Goal: Task Accomplishment & Management: Complete application form

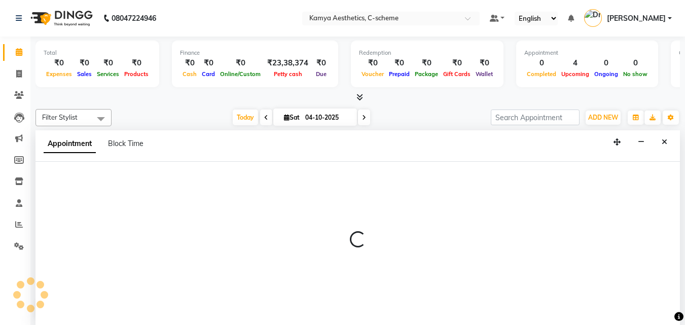
scroll to position [1, 0]
select select "35209"
select select "600"
select select "tentative"
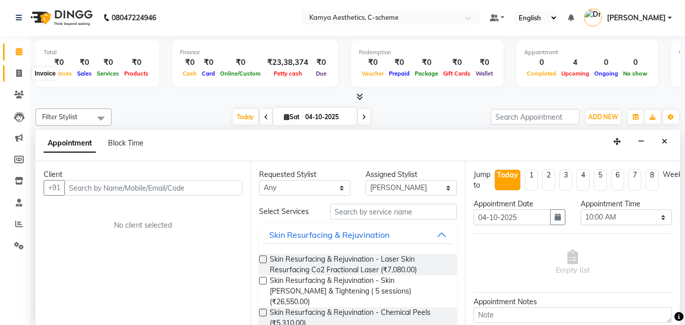
click at [16, 74] on icon at bounding box center [19, 73] width 6 height 8
select select "service"
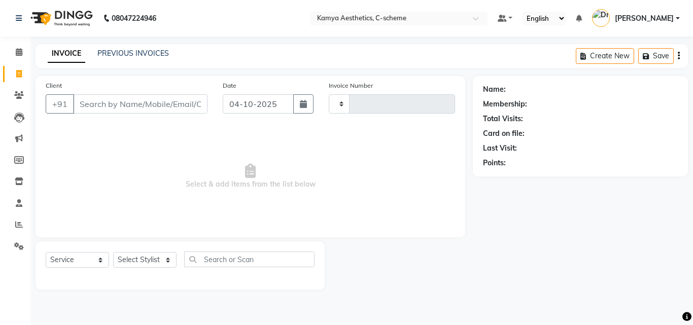
type input "0245"
select select "5322"
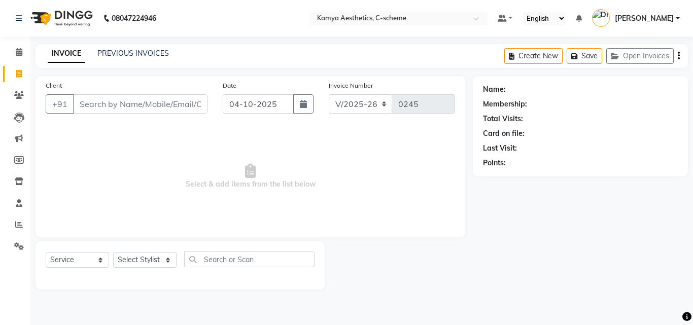
click at [106, 111] on input "Client" at bounding box center [140, 103] width 134 height 19
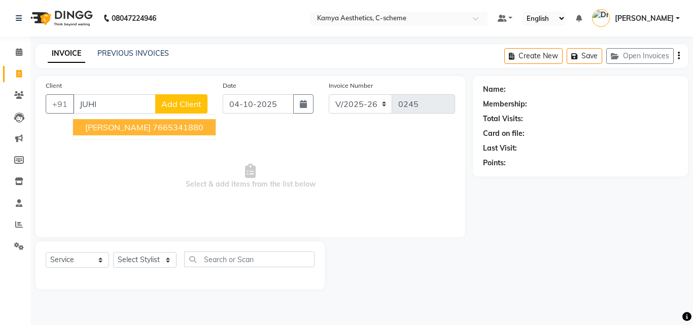
click at [121, 123] on span "[PERSON_NAME]" at bounding box center [117, 127] width 65 height 10
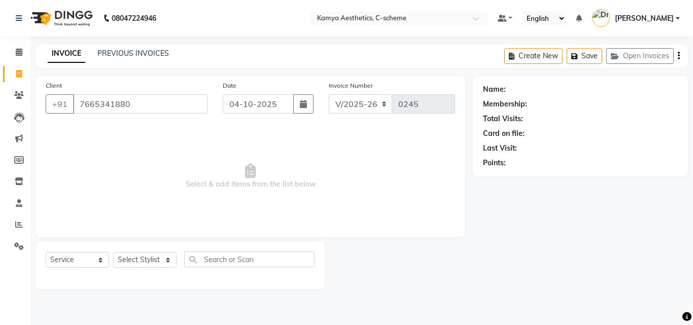
type input "7665341880"
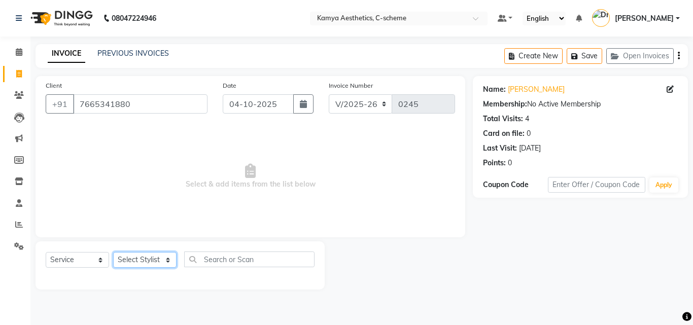
drag, startPoint x: 164, startPoint y: 263, endPoint x: 161, endPoint y: 258, distance: 5.7
click at [164, 263] on select "Select Stylist [PERSON_NAME] Dr [PERSON_NAME] [PERSON_NAME] [PERSON_NAME] [PERS…" at bounding box center [144, 260] width 63 height 16
select select "49120"
click at [113, 252] on select "Select Stylist [PERSON_NAME] Dr [PERSON_NAME] [PERSON_NAME] [PERSON_NAME] [PERS…" at bounding box center [144, 260] width 63 height 16
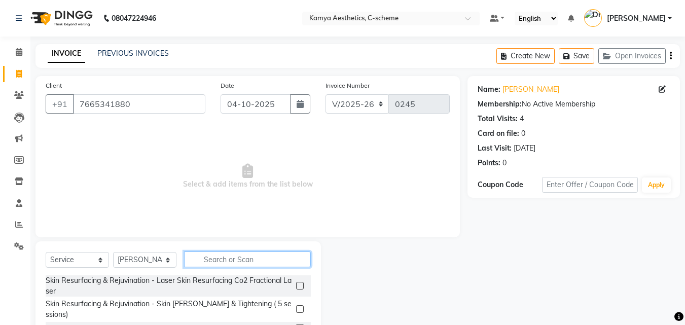
click at [215, 261] on input "text" at bounding box center [247, 259] width 127 height 16
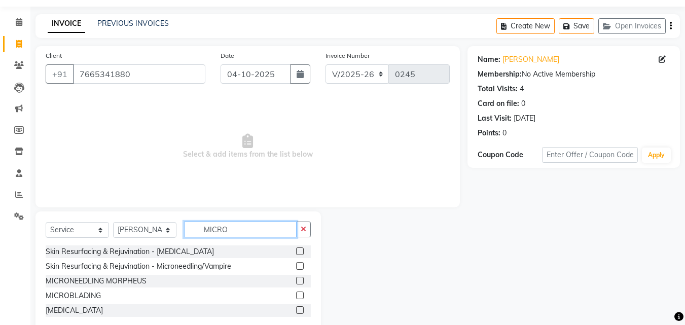
scroll to position [53, 0]
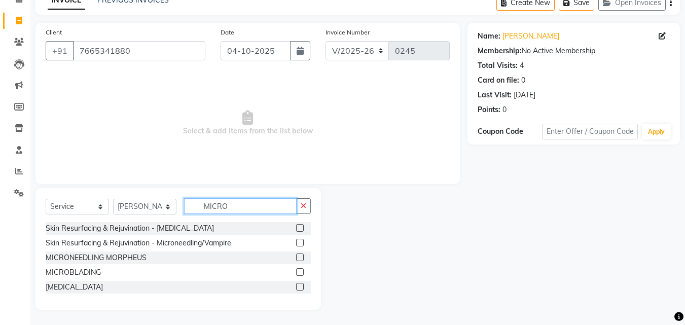
type input "MICRO"
click at [299, 240] on label at bounding box center [300, 243] width 8 height 8
click at [299, 240] on input "checkbox" at bounding box center [299, 243] width 7 height 7
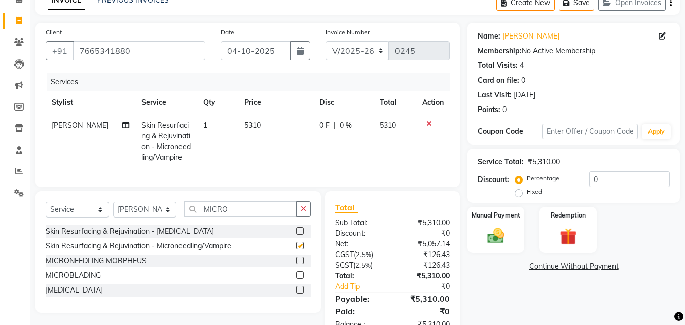
checkbox input "false"
click at [311, 217] on button "button" at bounding box center [303, 209] width 15 height 16
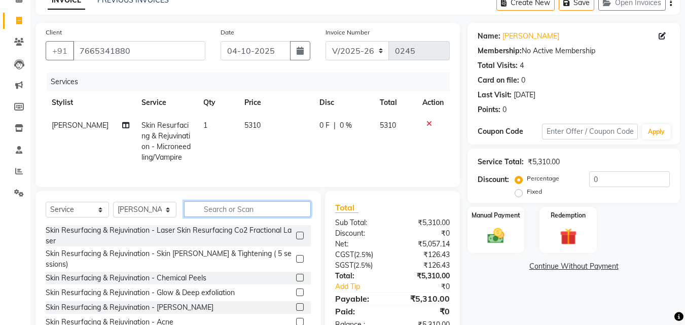
click at [269, 217] on input "text" at bounding box center [247, 209] width 127 height 16
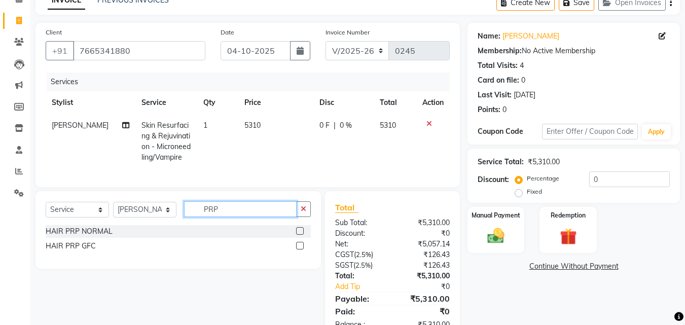
type input "PRP"
click at [300, 235] on label at bounding box center [300, 231] width 8 height 8
click at [300, 235] on input "checkbox" at bounding box center [299, 231] width 7 height 7
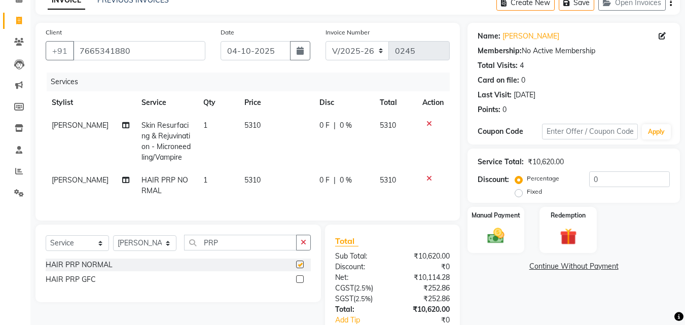
checkbox input "false"
click at [300, 283] on label at bounding box center [300, 279] width 8 height 8
click at [300, 283] on input "checkbox" at bounding box center [299, 279] width 7 height 7
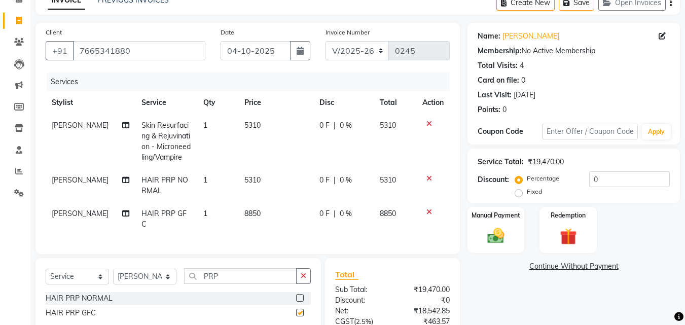
checkbox input "false"
click at [250, 275] on input "PRP" at bounding box center [240, 276] width 113 height 16
click at [306, 273] on icon "button" at bounding box center [304, 275] width 6 height 7
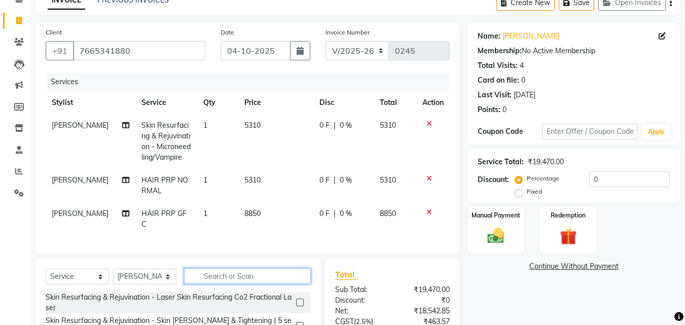
click at [256, 276] on input "text" at bounding box center [247, 276] width 127 height 16
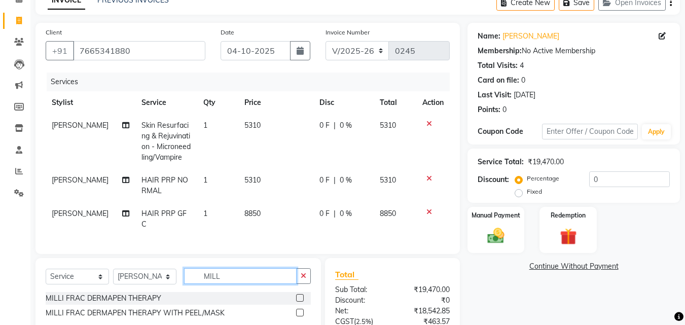
type input "MILL"
click at [301, 309] on label at bounding box center [300, 313] width 8 height 8
click at [301, 310] on input "checkbox" at bounding box center [299, 313] width 7 height 7
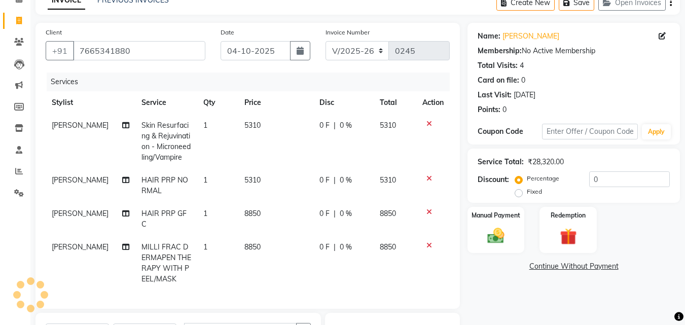
checkbox input "false"
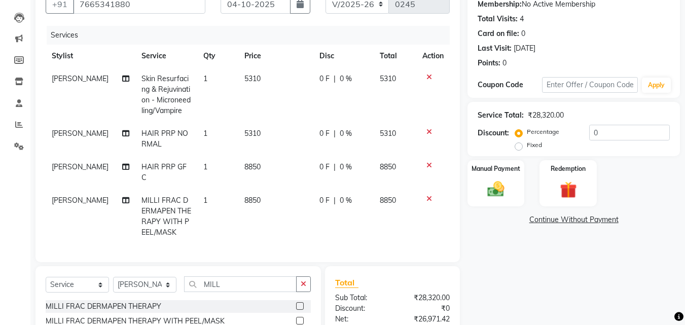
scroll to position [155, 0]
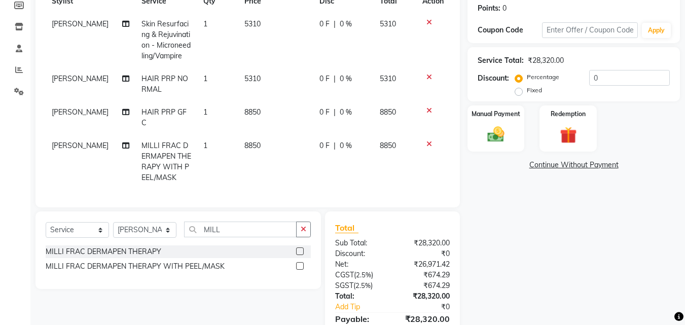
click at [298, 249] on label at bounding box center [300, 251] width 8 height 8
click at [298, 249] on input "checkbox" at bounding box center [299, 251] width 7 height 7
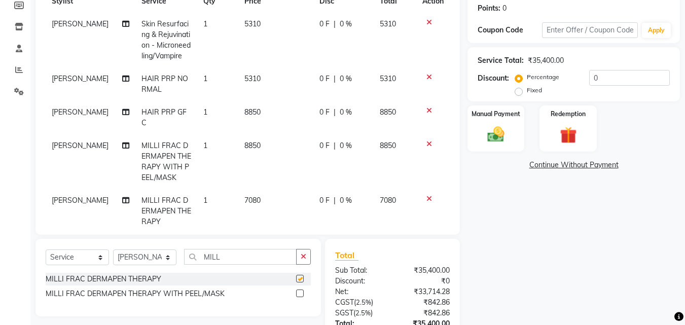
checkbox input "false"
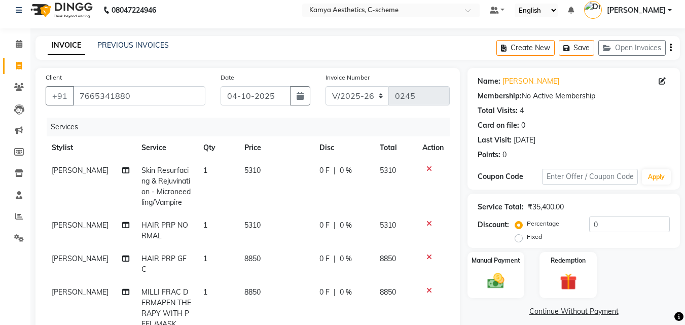
scroll to position [0, 0]
